Goal: Transaction & Acquisition: Obtain resource

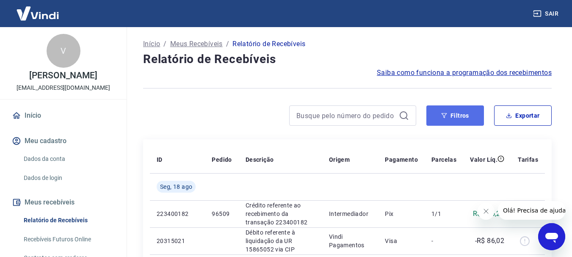
click at [463, 113] on button "Filtros" at bounding box center [455, 115] width 58 height 20
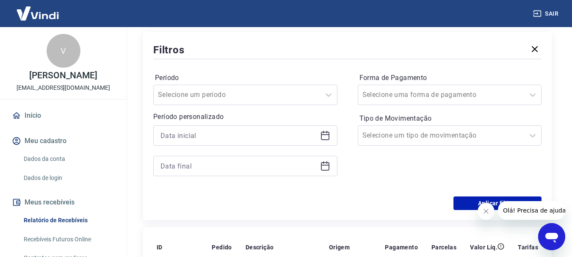
scroll to position [127, 0]
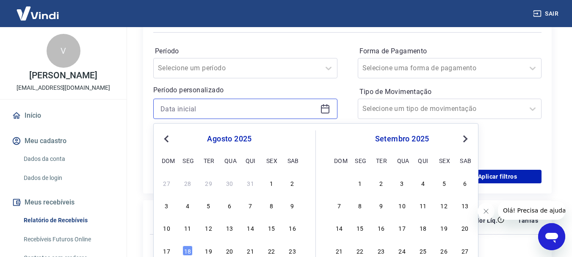
click at [182, 110] on input at bounding box center [238, 108] width 156 height 13
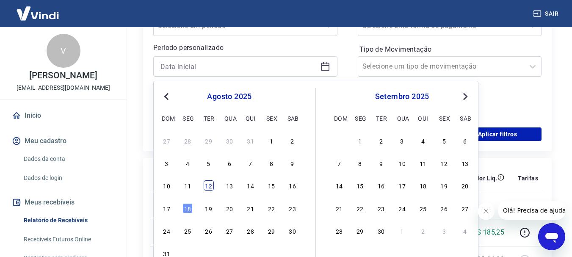
click at [207, 187] on div "12" at bounding box center [209, 185] width 10 height 10
type input "[DATE]"
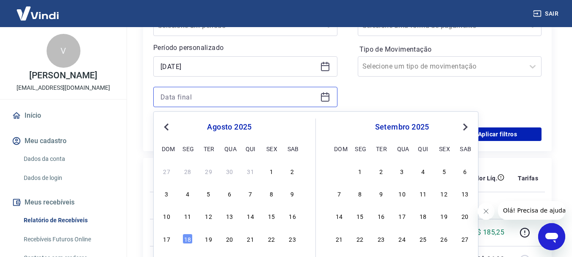
click at [226, 97] on input at bounding box center [238, 97] width 156 height 13
click at [187, 238] on div "18" at bounding box center [187, 239] width 10 height 10
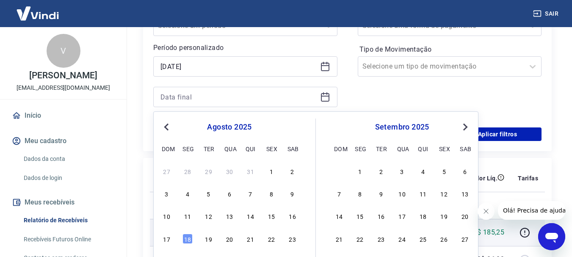
type input "[DATE]"
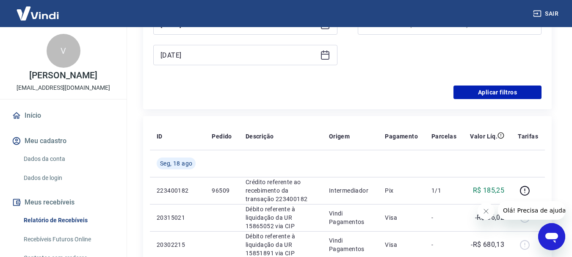
scroll to position [212, 0]
click at [504, 92] on button "Aplicar filtros" at bounding box center [497, 92] width 88 height 14
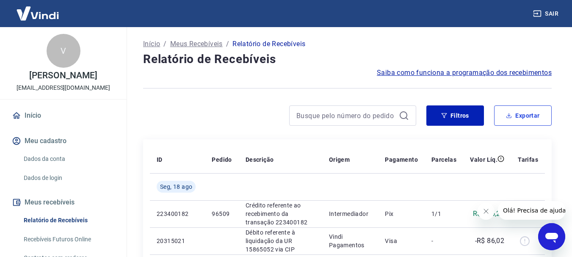
click at [534, 114] on button "Exportar" at bounding box center [523, 115] width 58 height 20
type input "[DATE]"
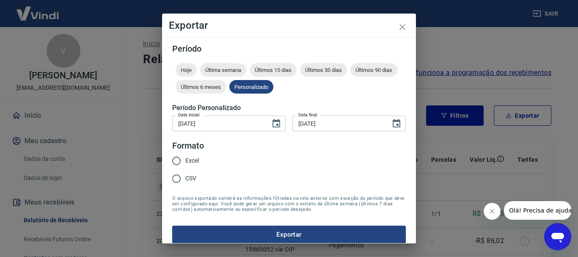
click at [193, 158] on span "Excel" at bounding box center [192, 160] width 14 height 9
click at [185, 158] on input "Excel" at bounding box center [177, 161] width 18 height 18
radio input "true"
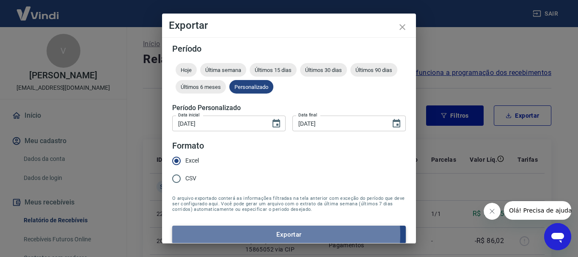
click at [280, 234] on button "Exportar" at bounding box center [289, 235] width 234 height 18
